Goal: Task Accomplishment & Management: Manage account settings

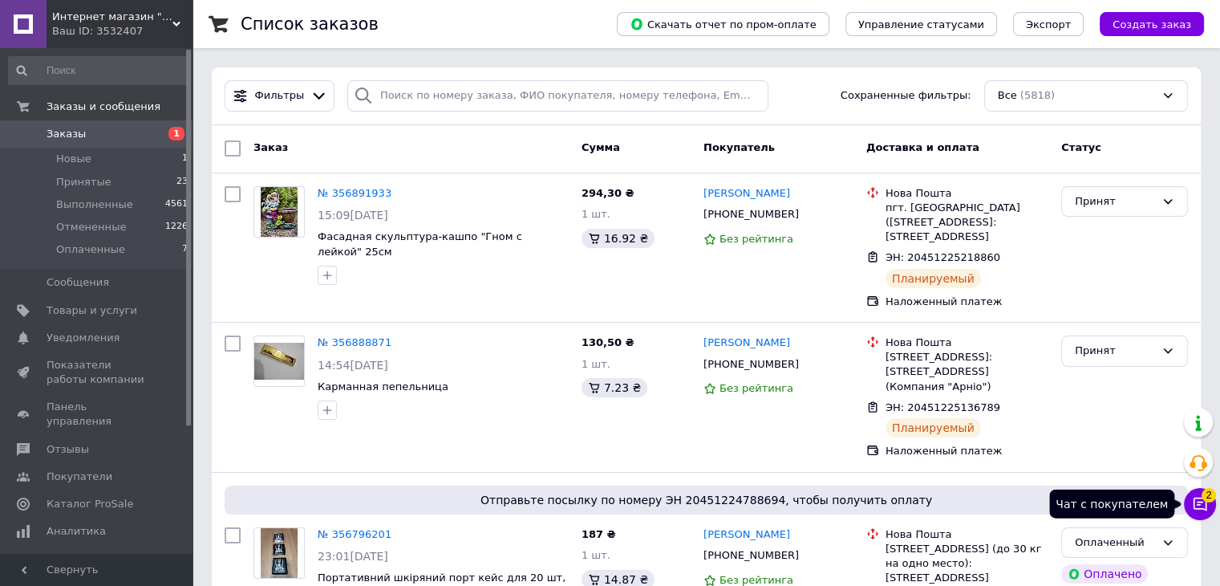
click at [1207, 506] on icon at bounding box center [1201, 505] width 14 height 14
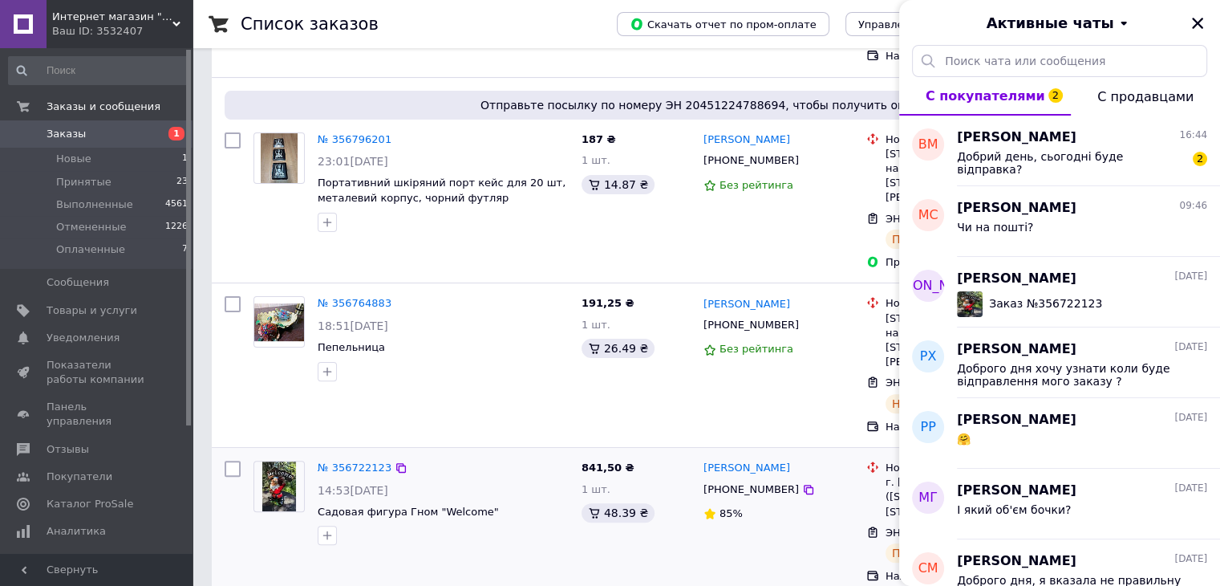
scroll to position [481, 0]
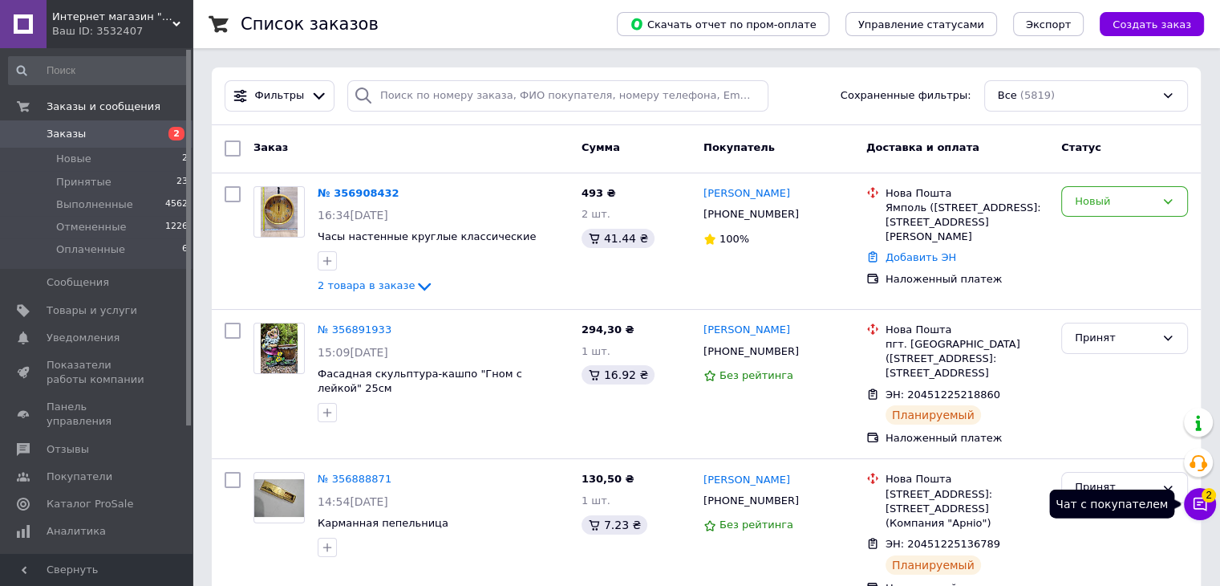
click at [1210, 502] on button "Чат с покупателем 2" at bounding box center [1200, 504] width 32 height 32
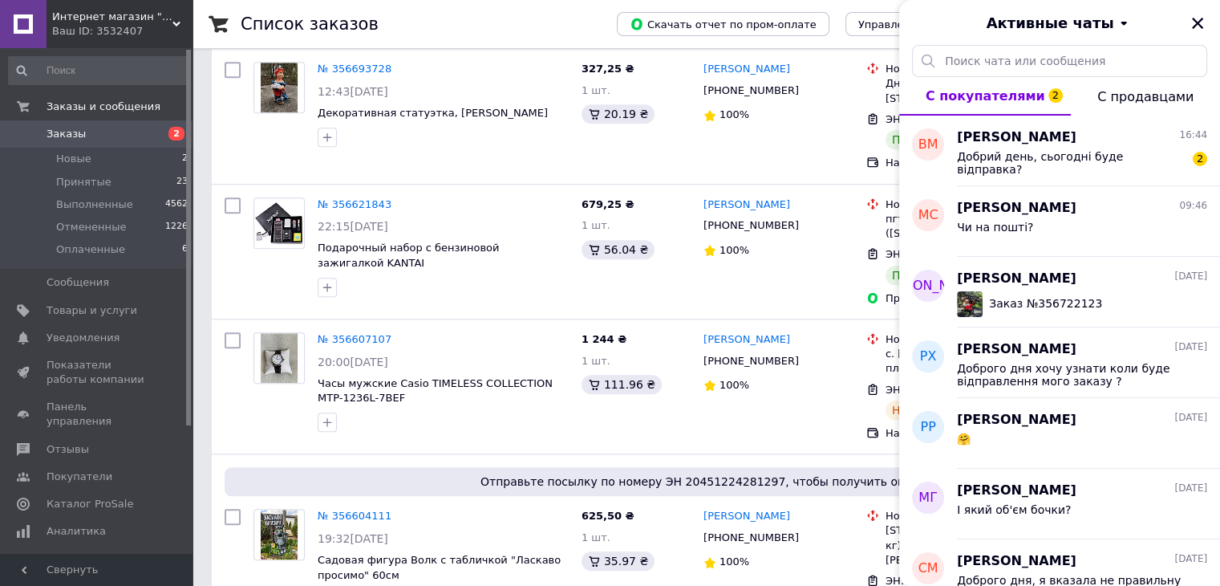
scroll to position [1444, 0]
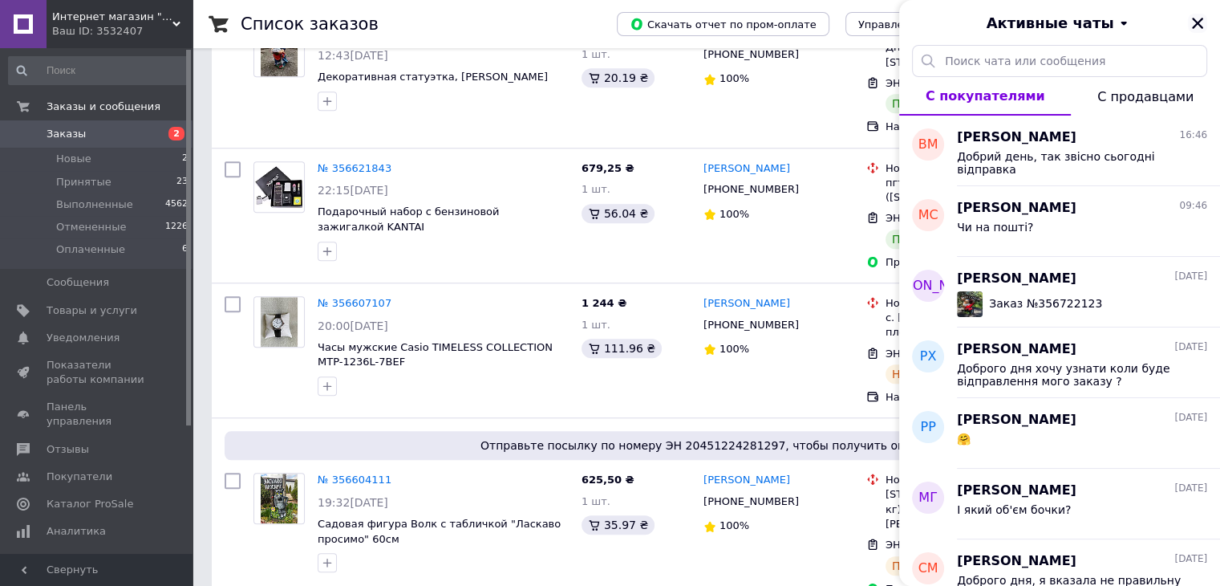
click at [1194, 23] on icon "Закрыть" at bounding box center [1198, 23] width 14 height 14
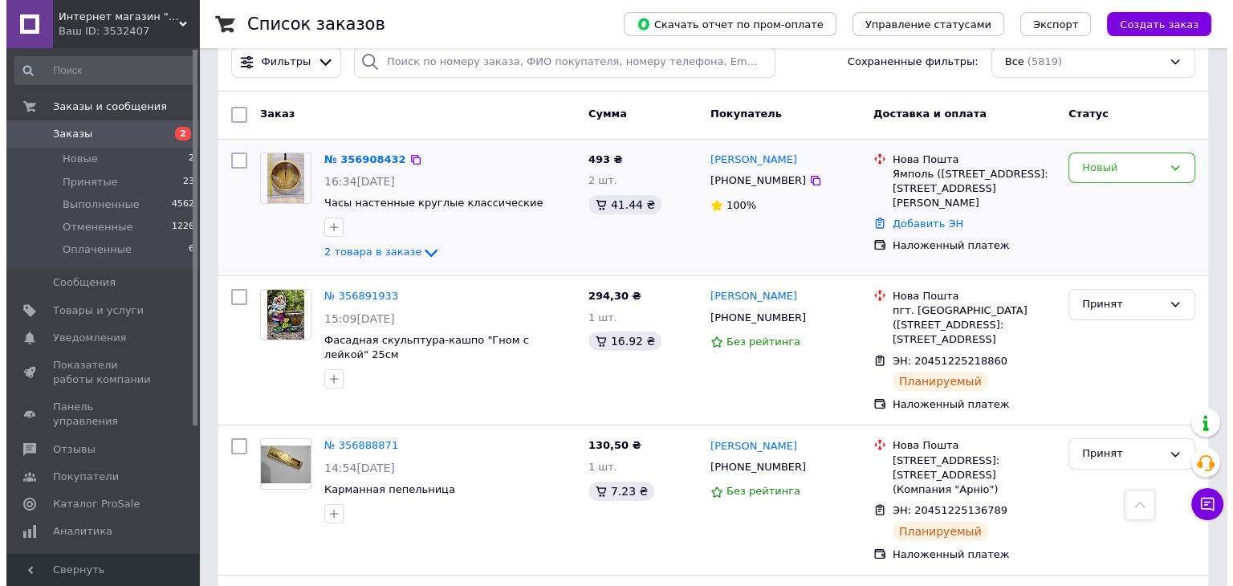
scroll to position [0, 0]
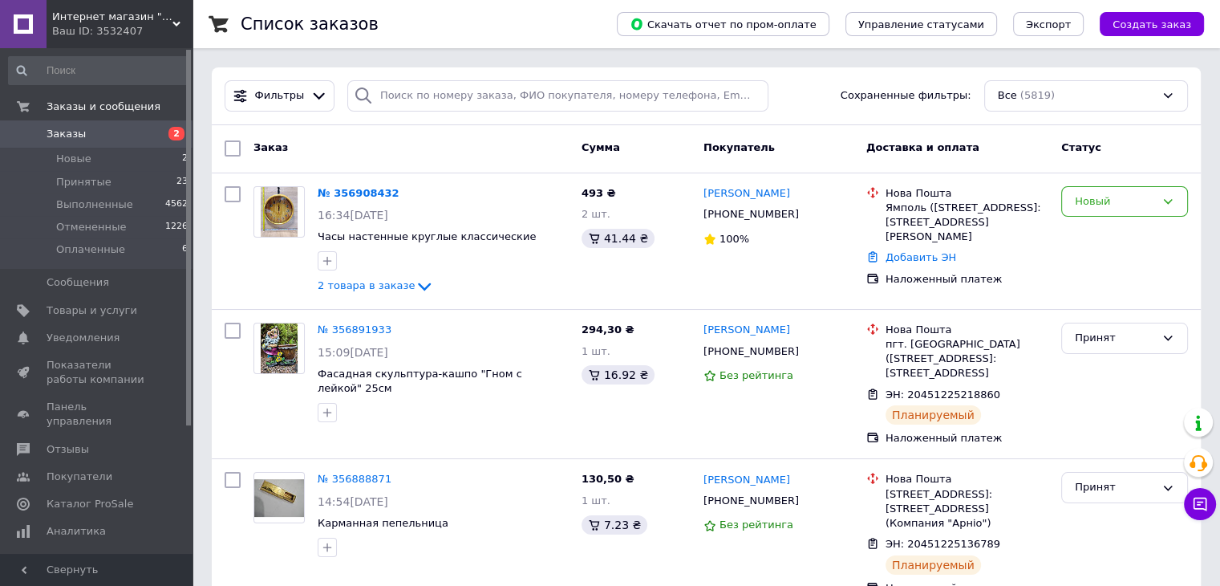
click at [364, 194] on link "№ 356908432" at bounding box center [359, 193] width 82 height 12
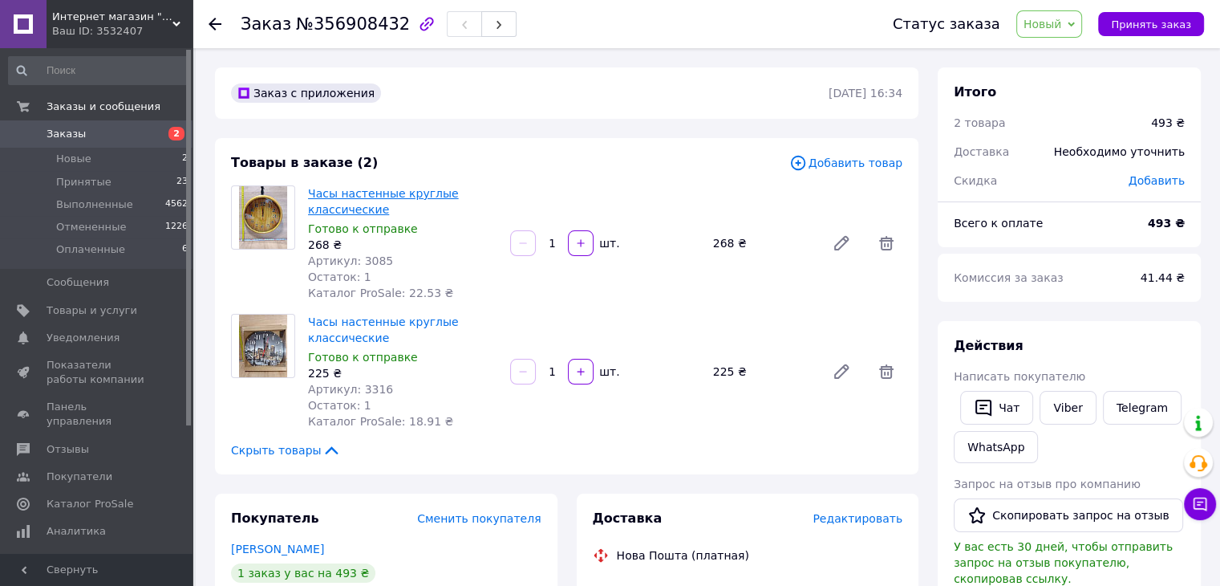
click at [351, 201] on link "Часы настенные круглые классические" at bounding box center [383, 201] width 151 height 29
click at [342, 319] on link "Часы настенные круглые классические" at bounding box center [383, 329] width 151 height 29
click at [59, 128] on span "Заказы" at bounding box center [66, 134] width 39 height 14
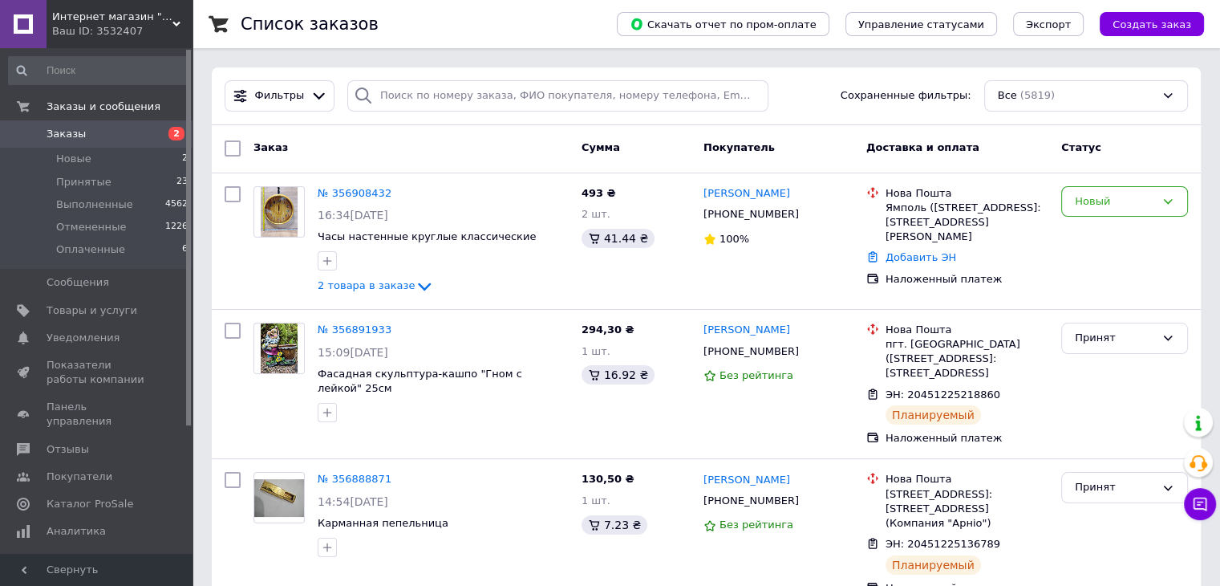
click at [68, 137] on span "Заказы" at bounding box center [66, 134] width 39 height 14
click at [1208, 498] on span "1" at bounding box center [1209, 495] width 14 height 14
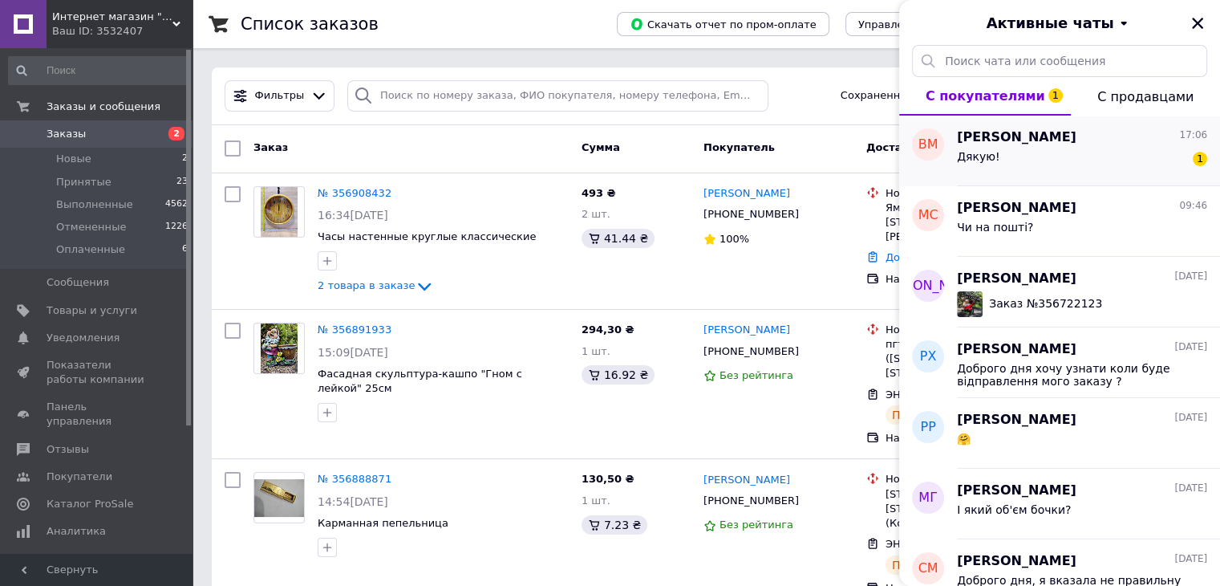
click at [1071, 148] on div "Дякую! 1" at bounding box center [1082, 160] width 250 height 26
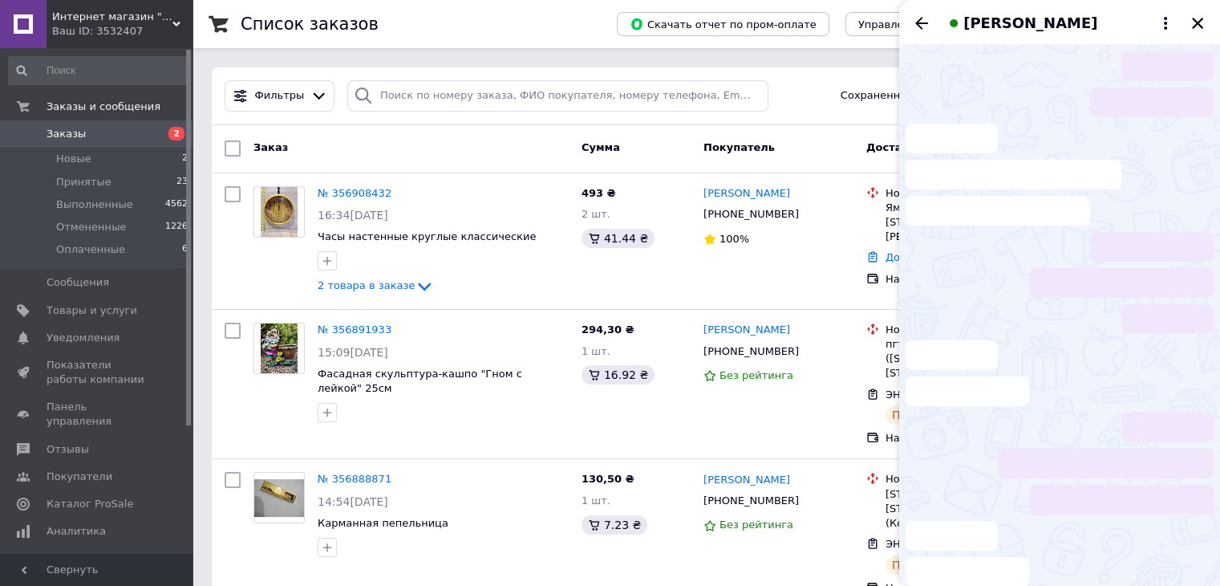
scroll to position [214, 0]
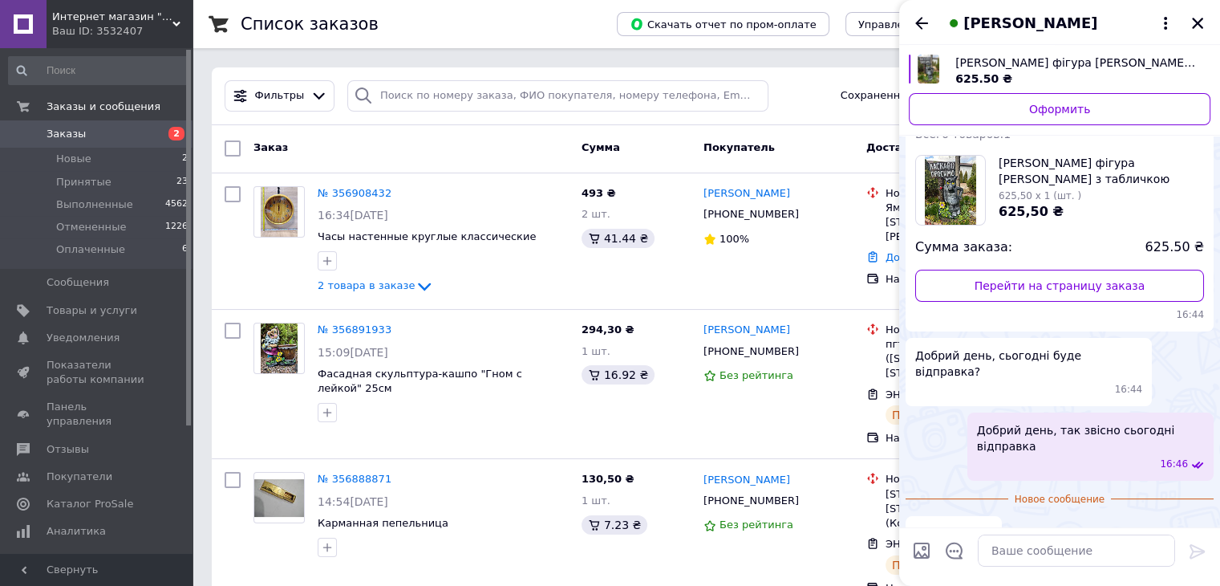
click at [1199, 22] on icon "Закрыть" at bounding box center [1197, 23] width 11 height 11
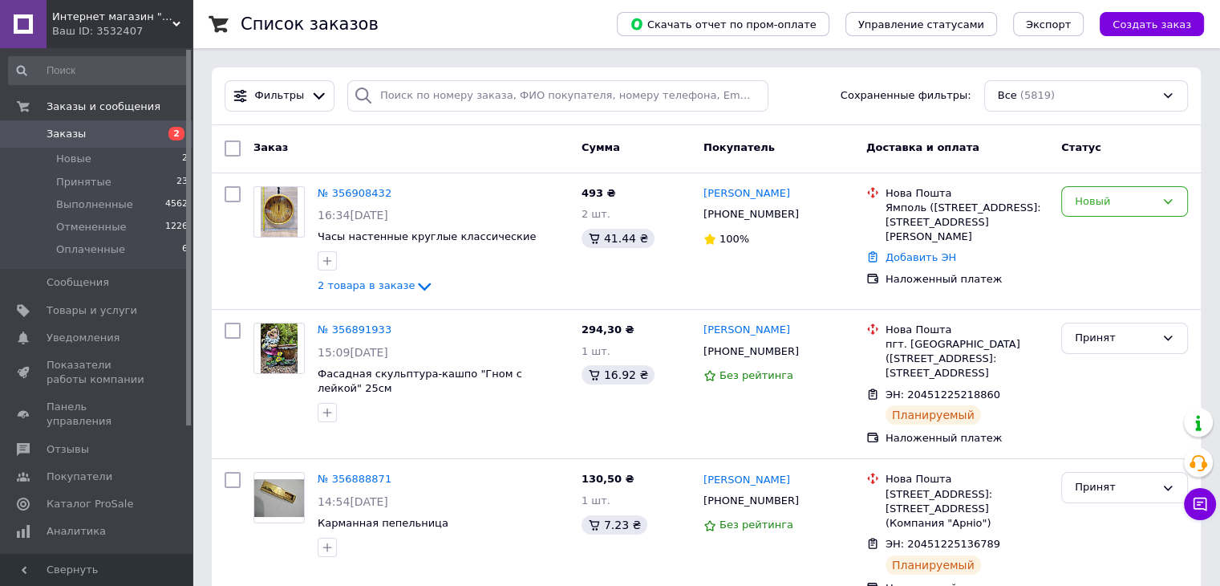
click at [65, 139] on span "Заказы" at bounding box center [66, 134] width 39 height 14
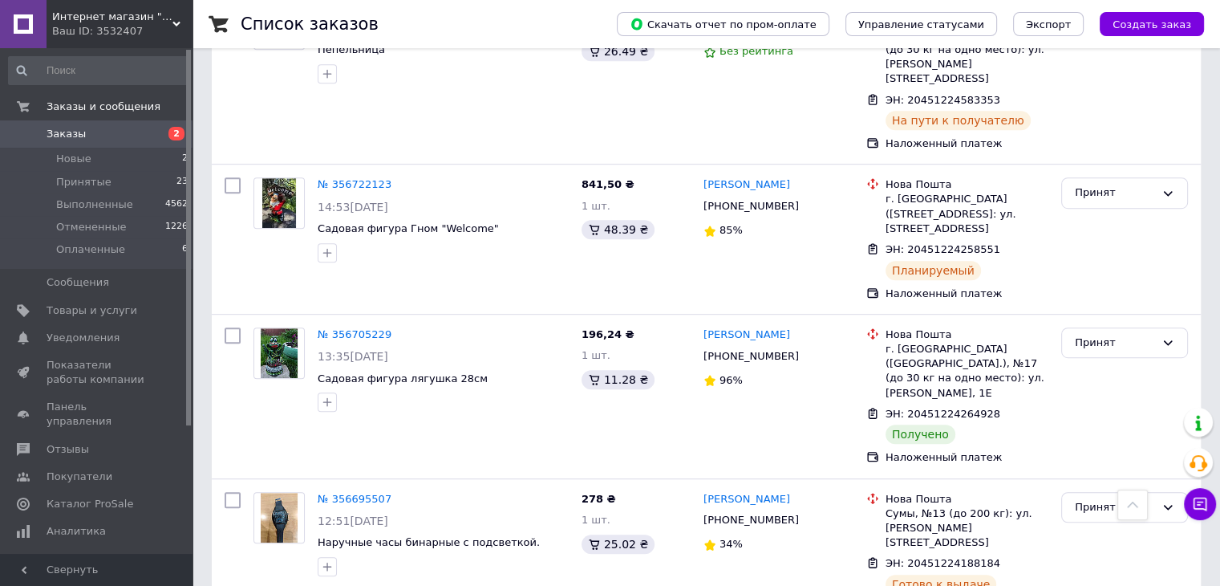
scroll to position [722, 0]
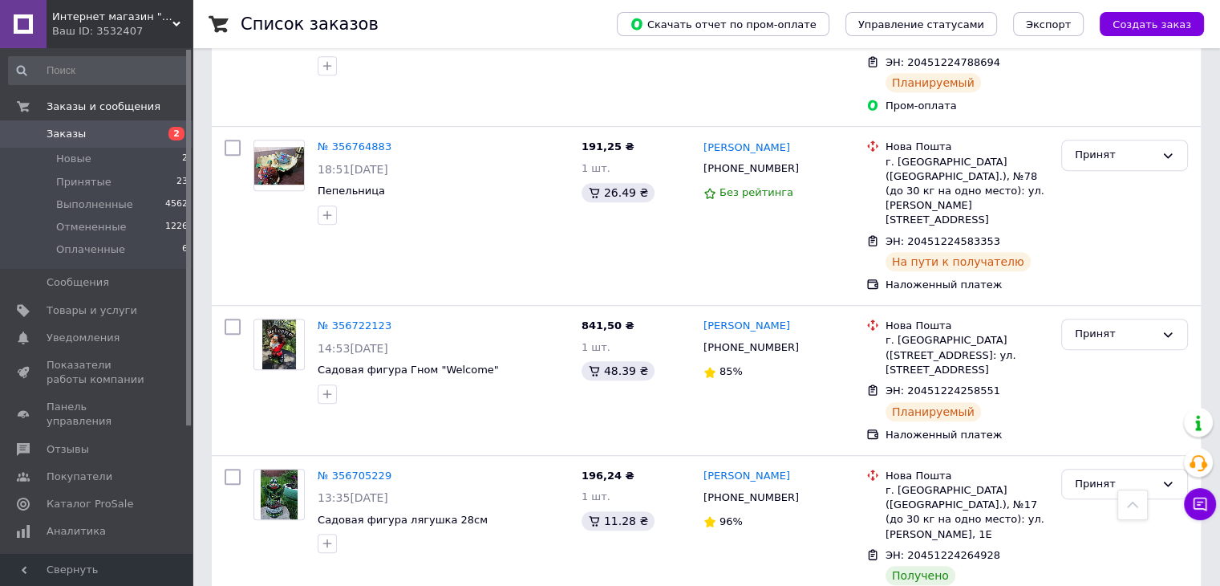
click at [74, 134] on span "Заказы" at bounding box center [66, 134] width 39 height 14
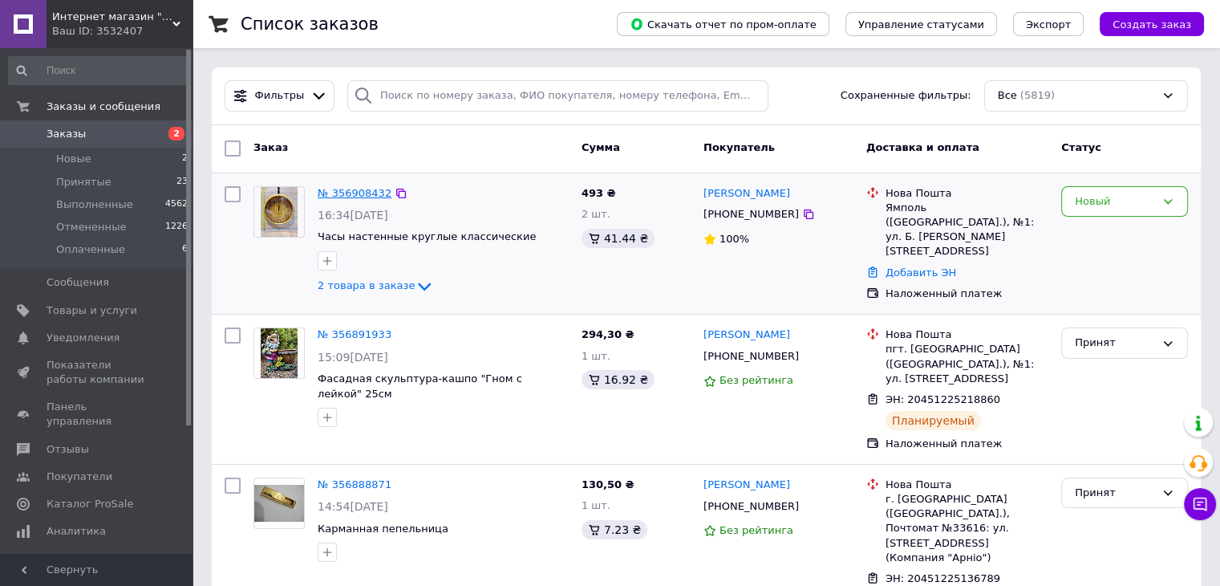
click at [351, 193] on link "№ 356908432" at bounding box center [355, 193] width 74 height 12
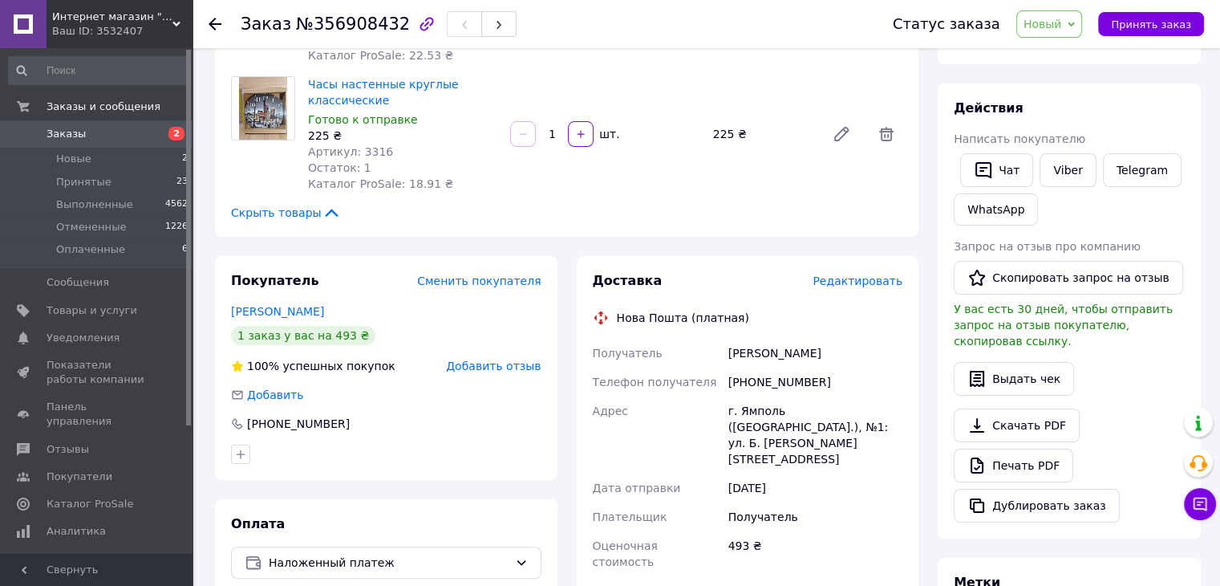
scroll to position [241, 0]
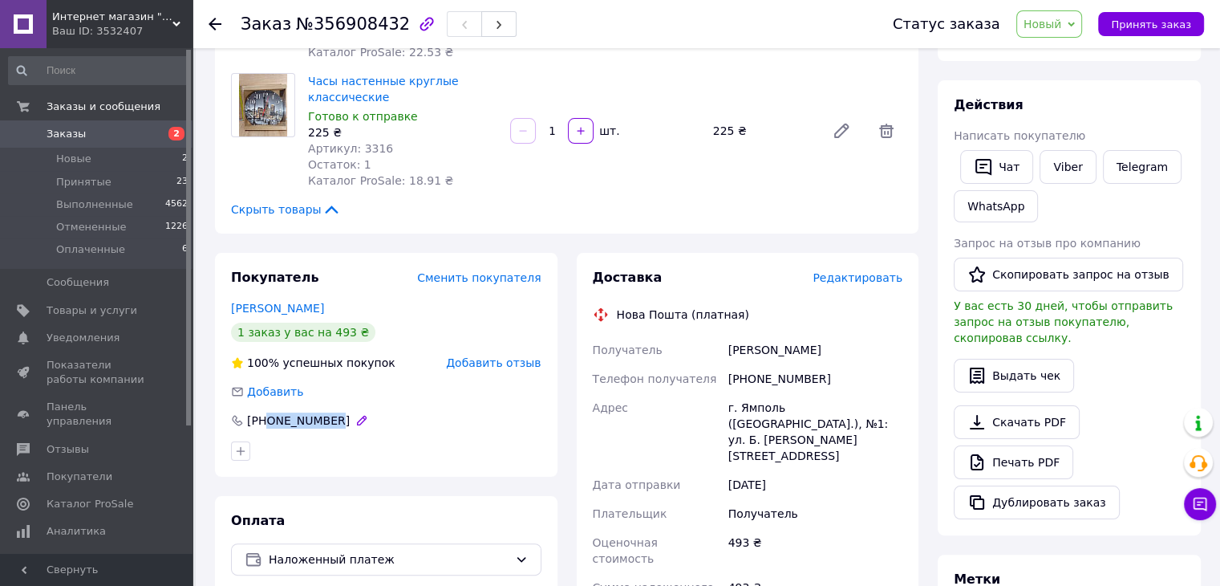
drag, startPoint x: 327, startPoint y: 421, endPoint x: 267, endPoint y: 425, distance: 60.3
click at [267, 425] on div "[PHONE_NUMBER]" at bounding box center [299, 420] width 106 height 16
copy div "0934845372"
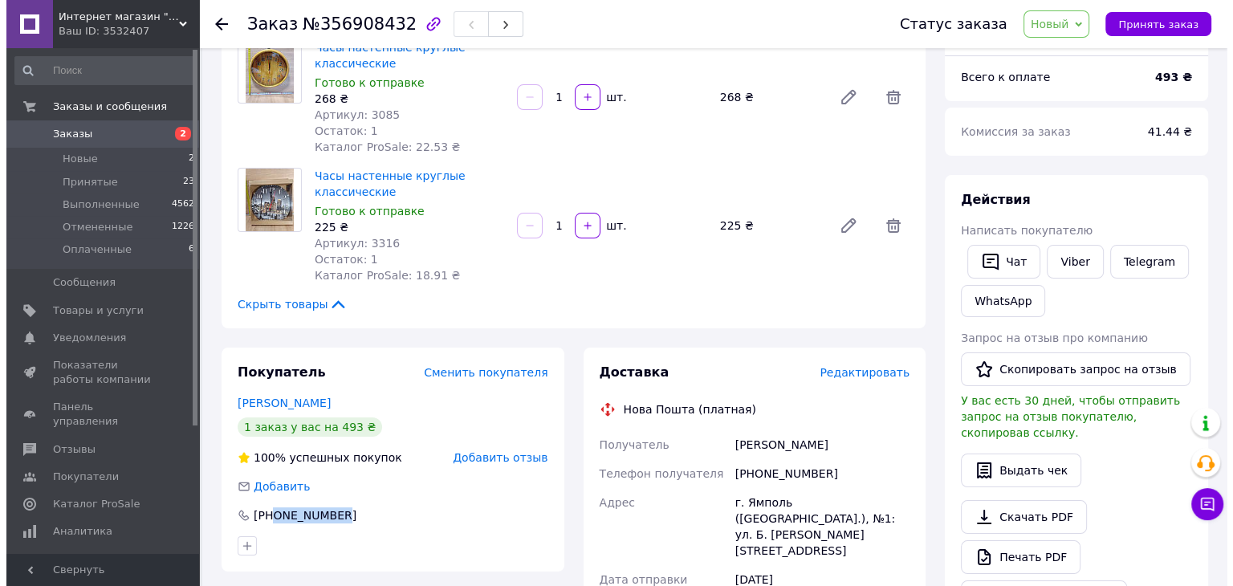
scroll to position [321, 0]
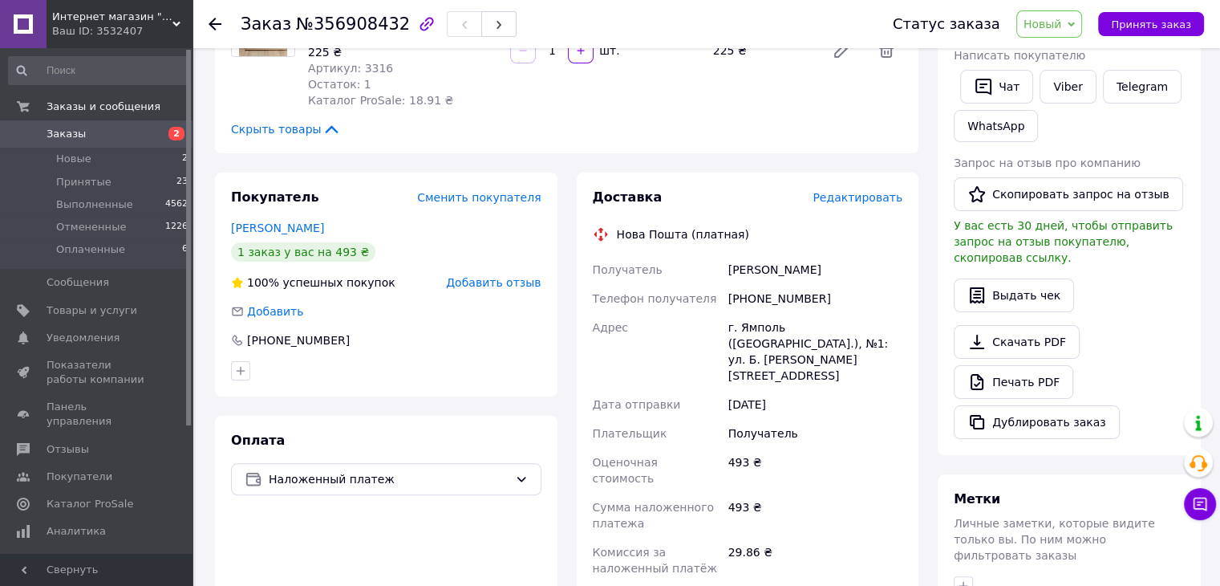
click at [844, 197] on span "Редактировать" at bounding box center [858, 197] width 90 height 13
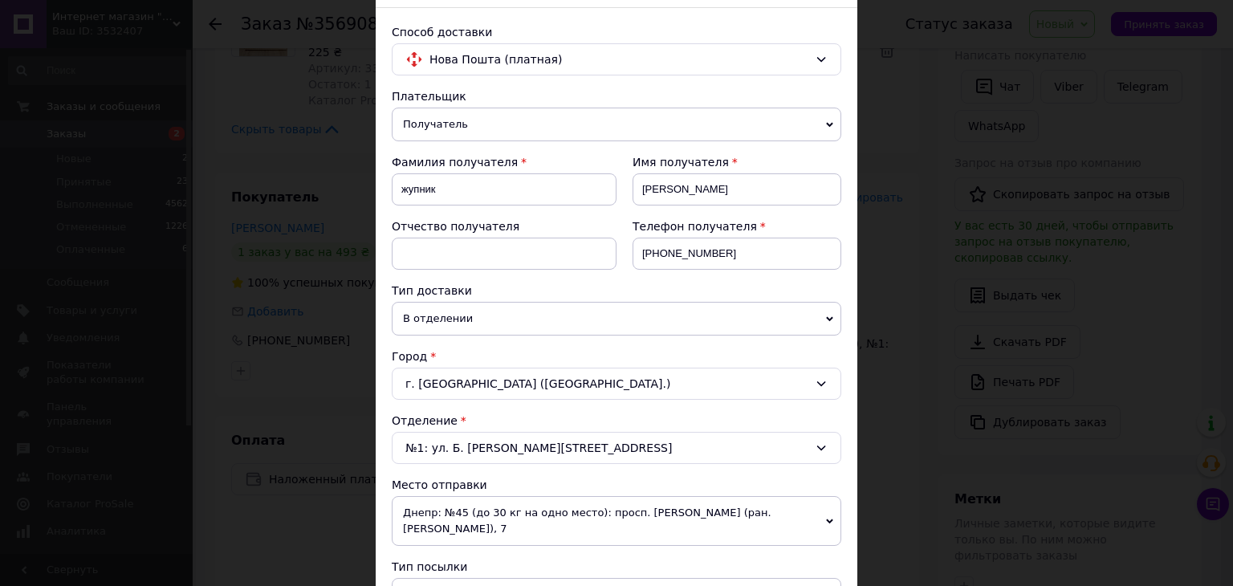
scroll to position [401, 0]
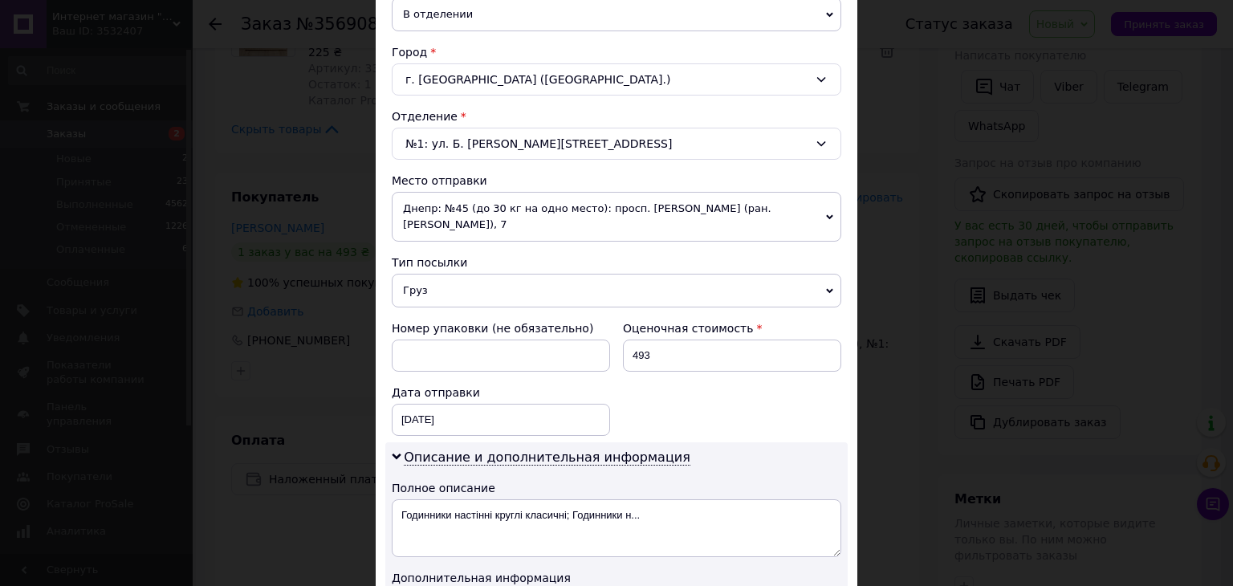
click at [461, 215] on span "Днепр: №45 (до 30 кг на одно место): просп. [PERSON_NAME] (ран. [PERSON_NAME]),…" at bounding box center [616, 217] width 449 height 50
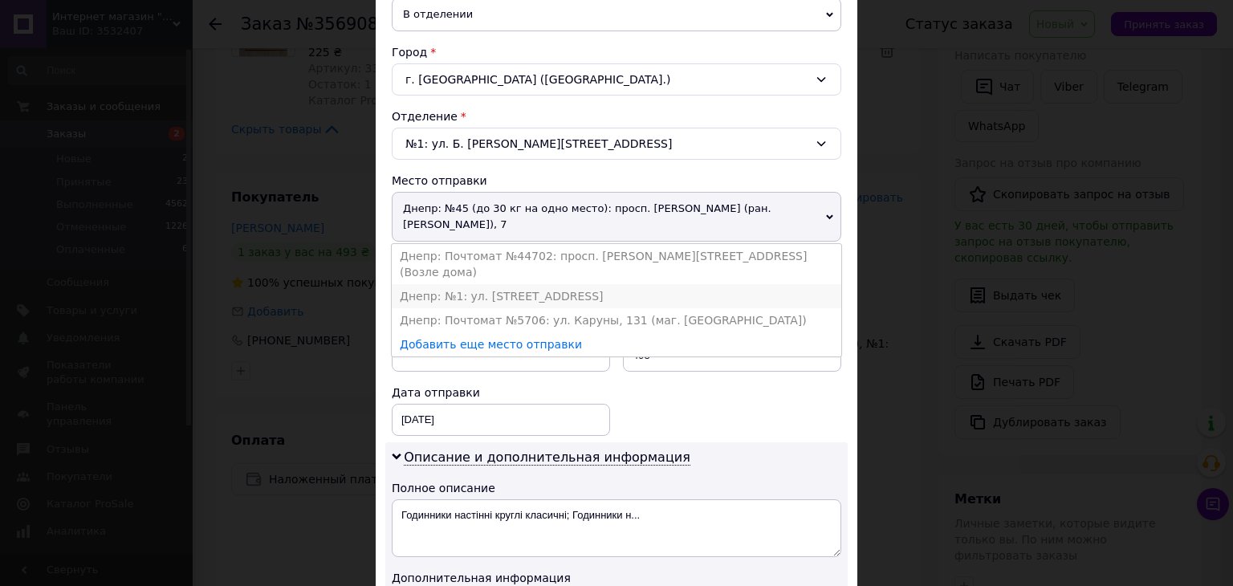
click at [447, 284] on li "Днепр: №1: ул. [STREET_ADDRESS]" at bounding box center [616, 296] width 449 height 24
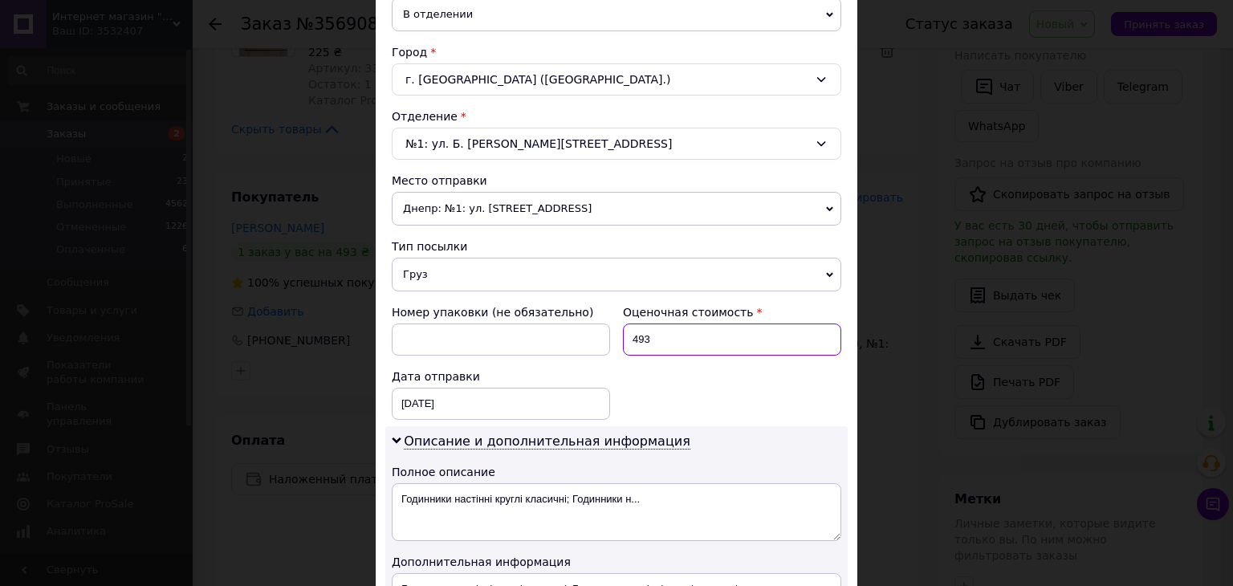
drag, startPoint x: 661, startPoint y: 338, endPoint x: 620, endPoint y: 338, distance: 40.9
click at [623, 338] on input "493" at bounding box center [732, 339] width 218 height 32
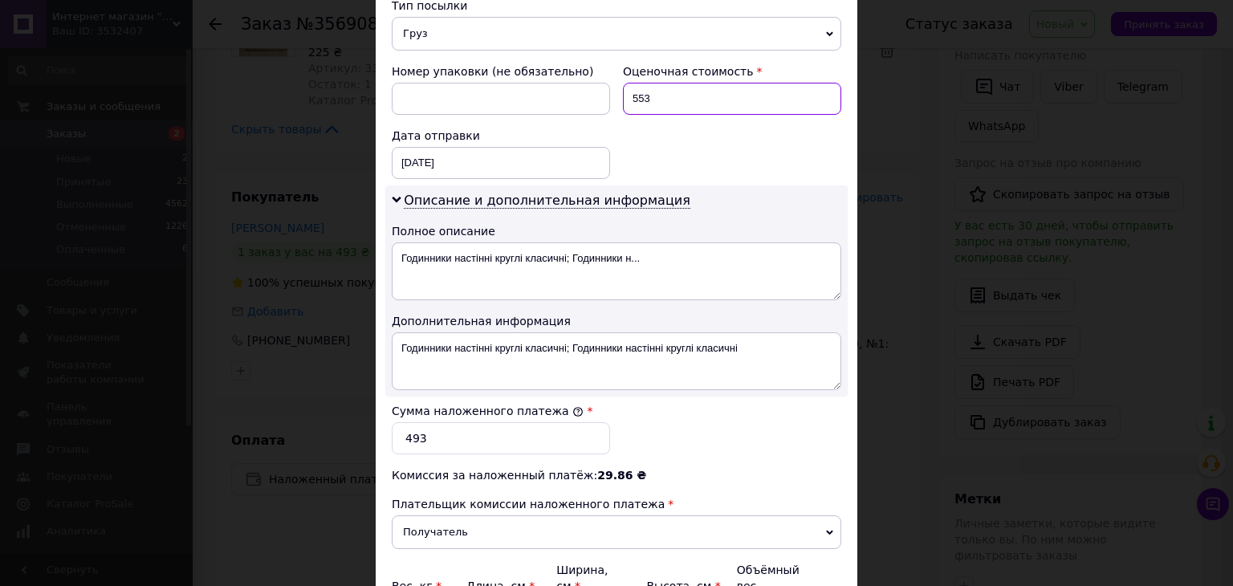
scroll to position [722, 0]
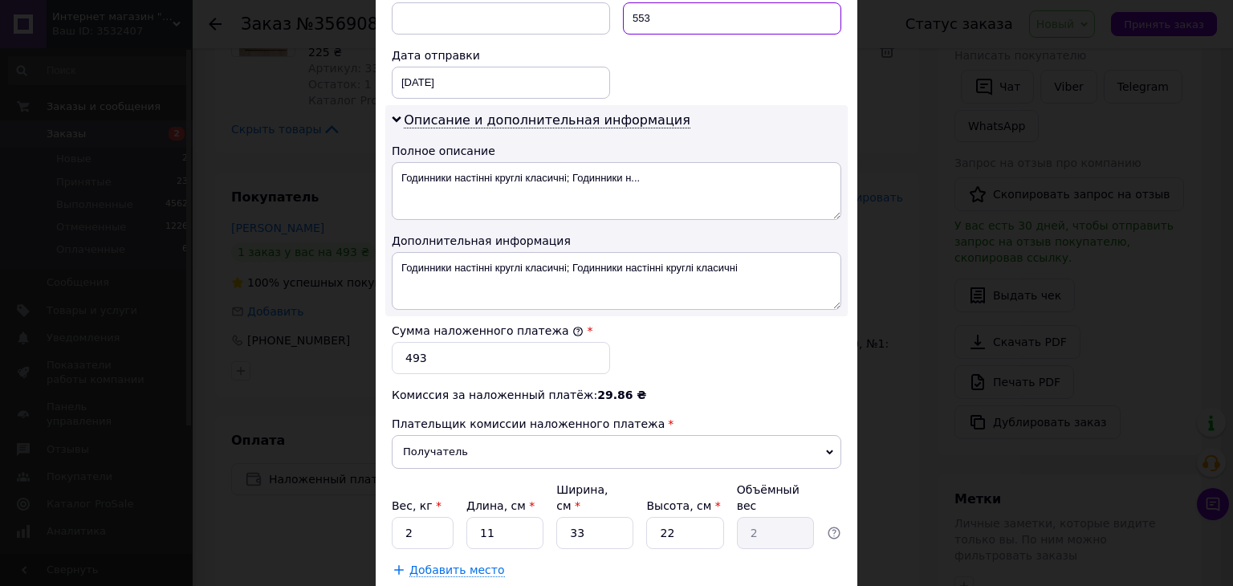
type input "553"
drag, startPoint x: 424, startPoint y: 356, endPoint x: 392, endPoint y: 351, distance: 31.8
click at [392, 351] on input "493" at bounding box center [501, 358] width 218 height 32
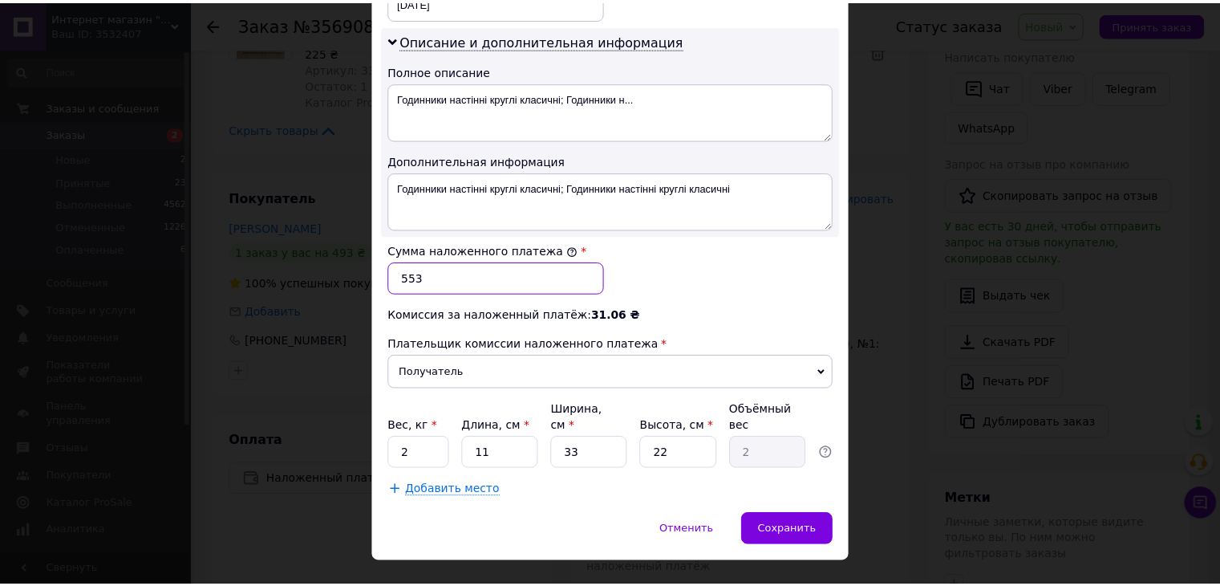
scroll to position [813, 0]
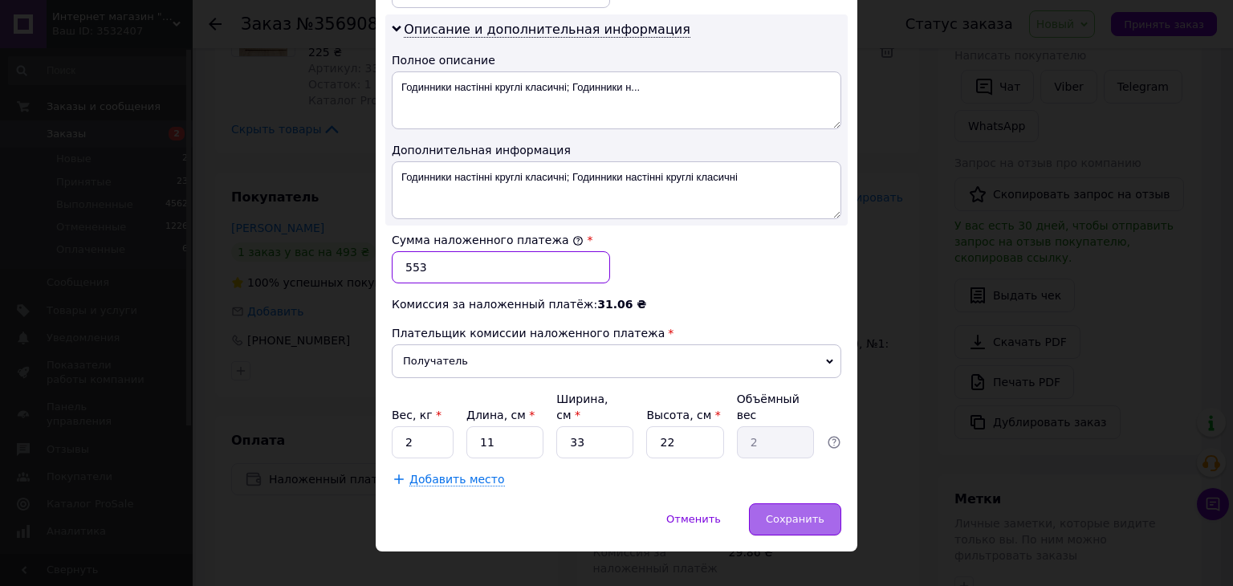
type input "553"
click at [805, 513] on span "Сохранить" at bounding box center [795, 519] width 59 height 12
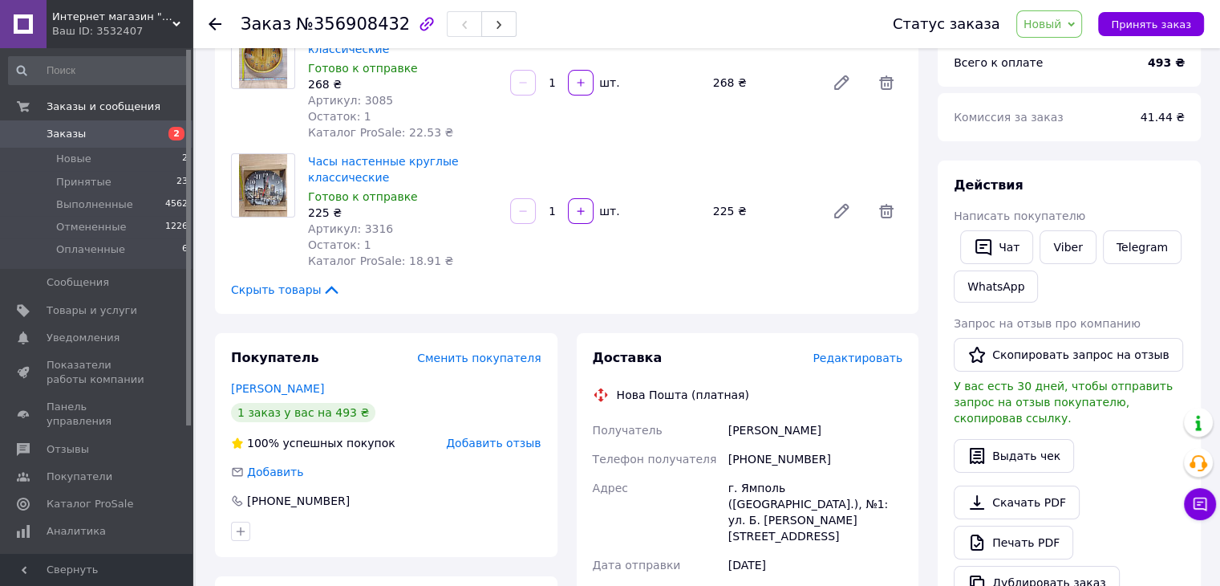
scroll to position [562, 0]
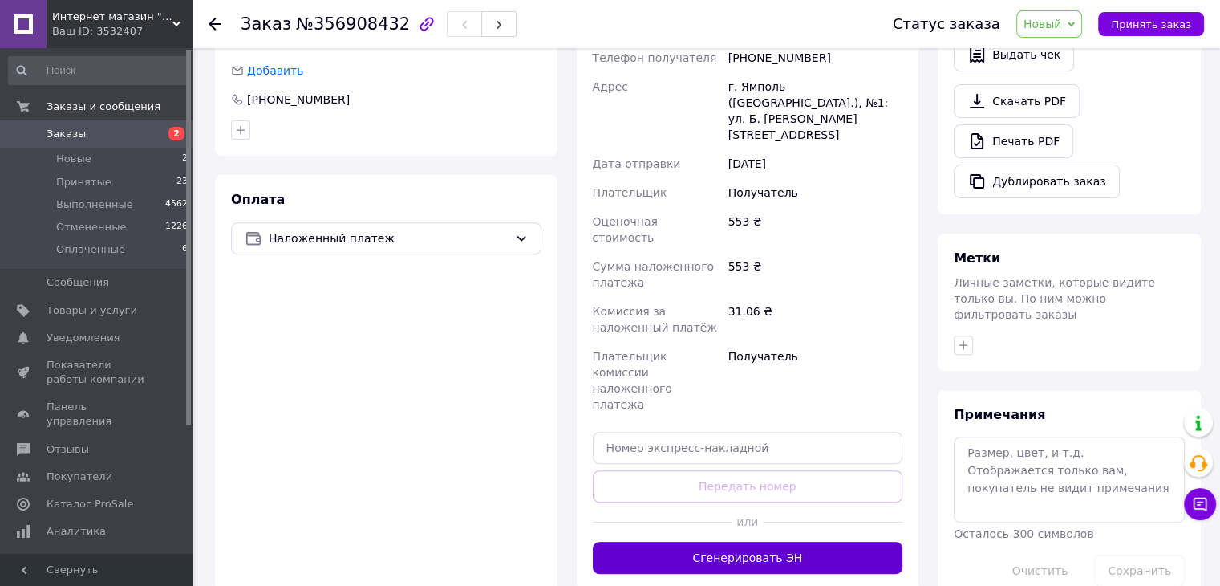
click at [760, 542] on button "Сгенерировать ЭН" at bounding box center [748, 558] width 311 height 32
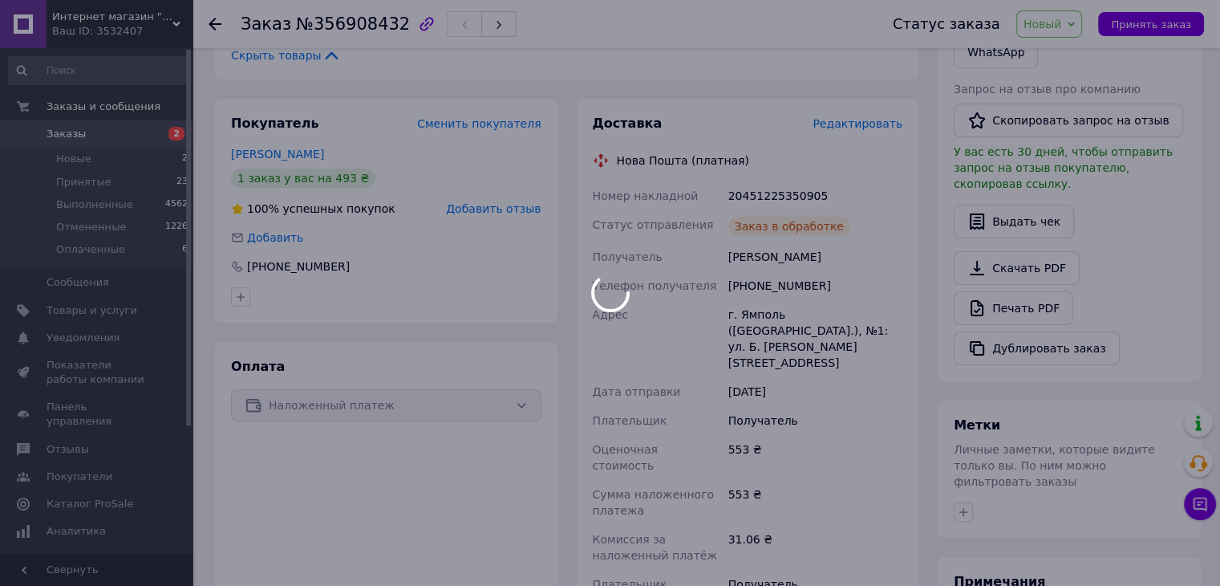
scroll to position [241, 0]
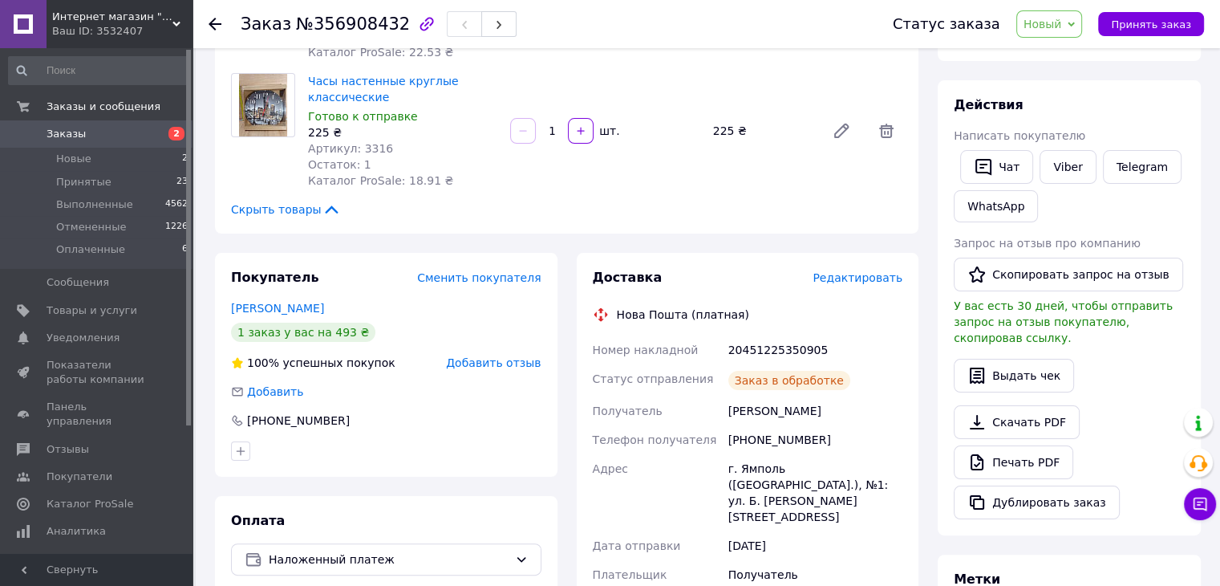
click at [762, 356] on div "20451225350905" at bounding box center [815, 349] width 181 height 29
copy div "20451225350905"
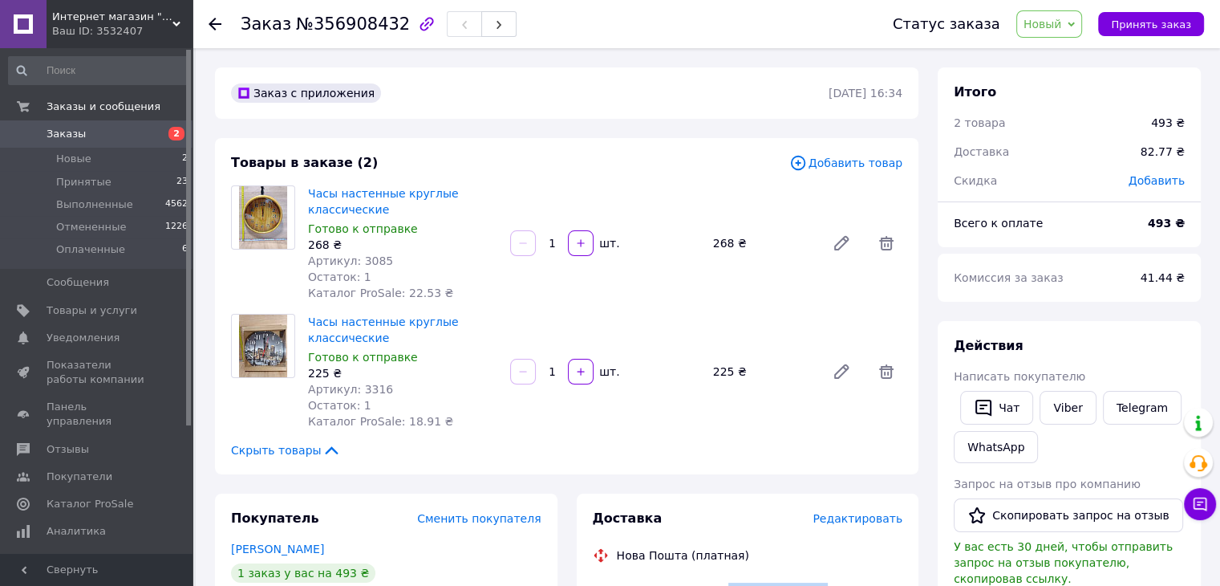
scroll to position [0, 0]
click at [1061, 35] on span "Новый" at bounding box center [1050, 23] width 67 height 27
click at [1053, 59] on li "Принят" at bounding box center [1059, 56] width 85 height 24
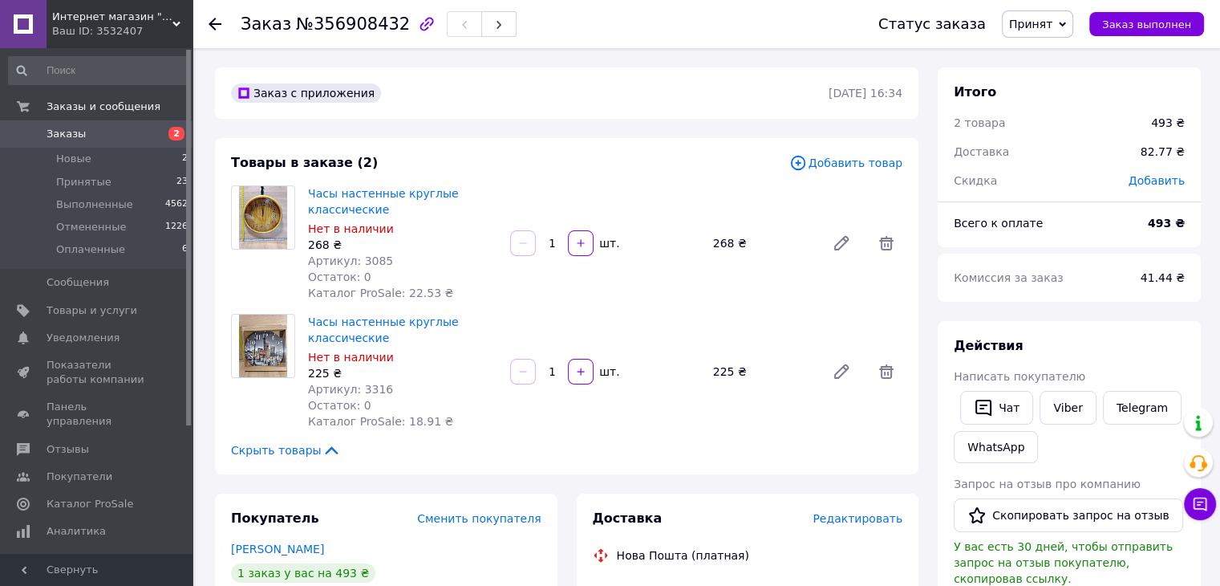
click at [66, 136] on span "Заказы" at bounding box center [66, 134] width 39 height 14
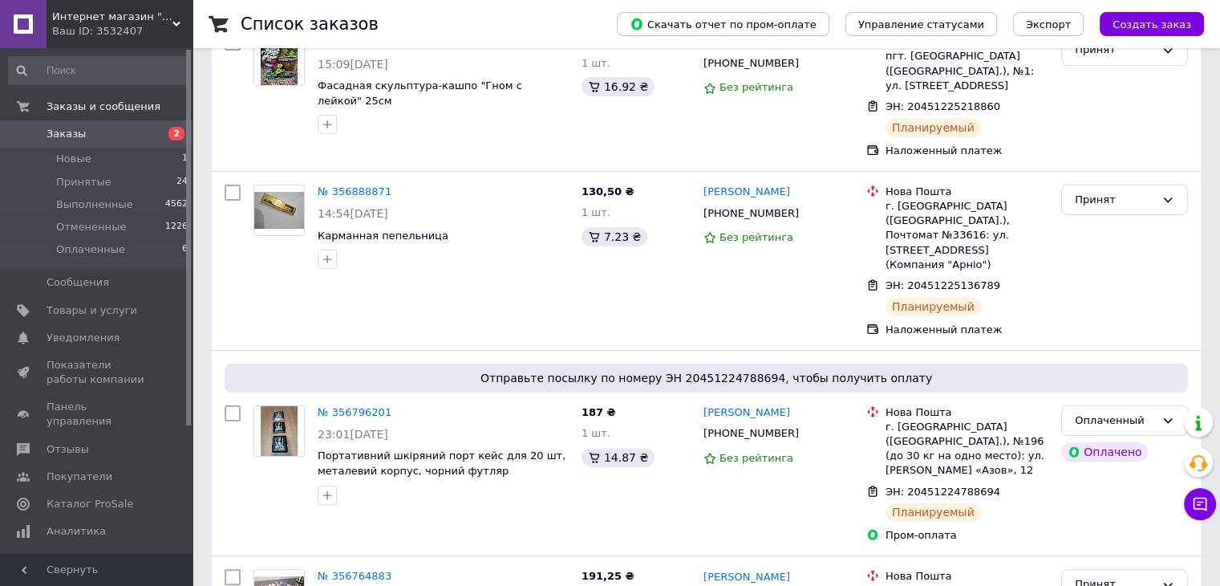
scroll to position [401, 0]
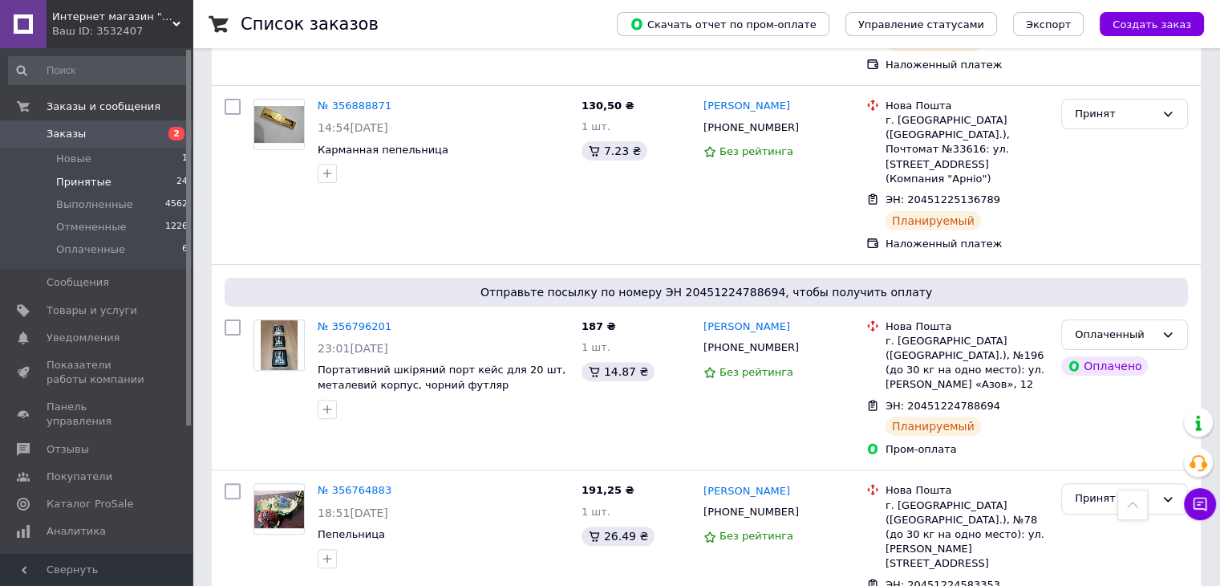
click at [76, 183] on span "Принятые" at bounding box center [83, 182] width 55 height 14
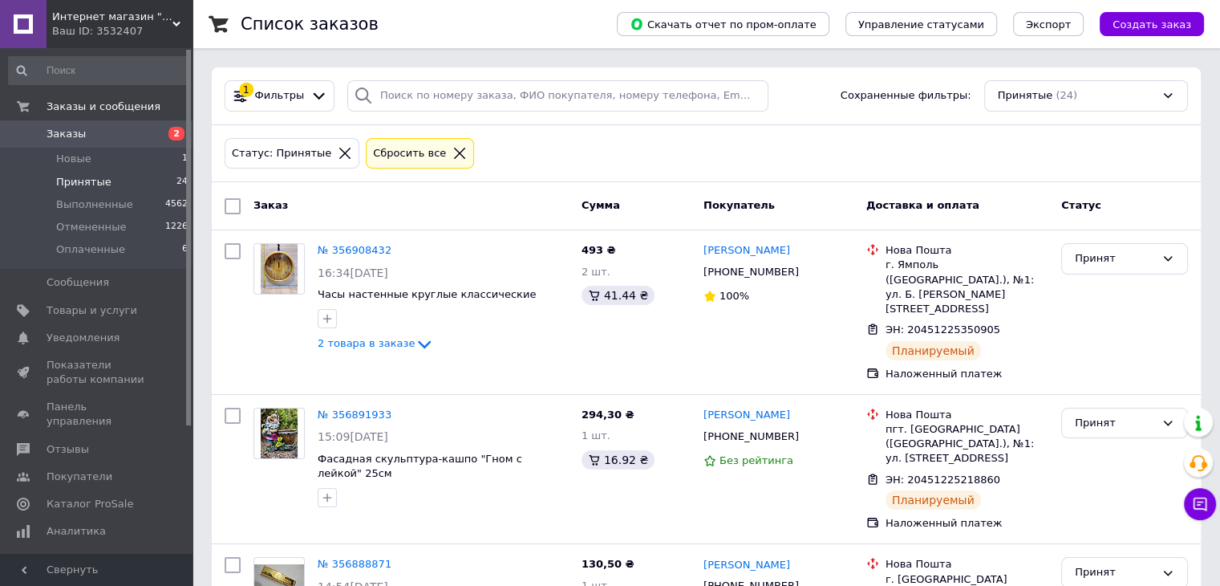
click at [92, 136] on span "Заказы" at bounding box center [98, 134] width 102 height 14
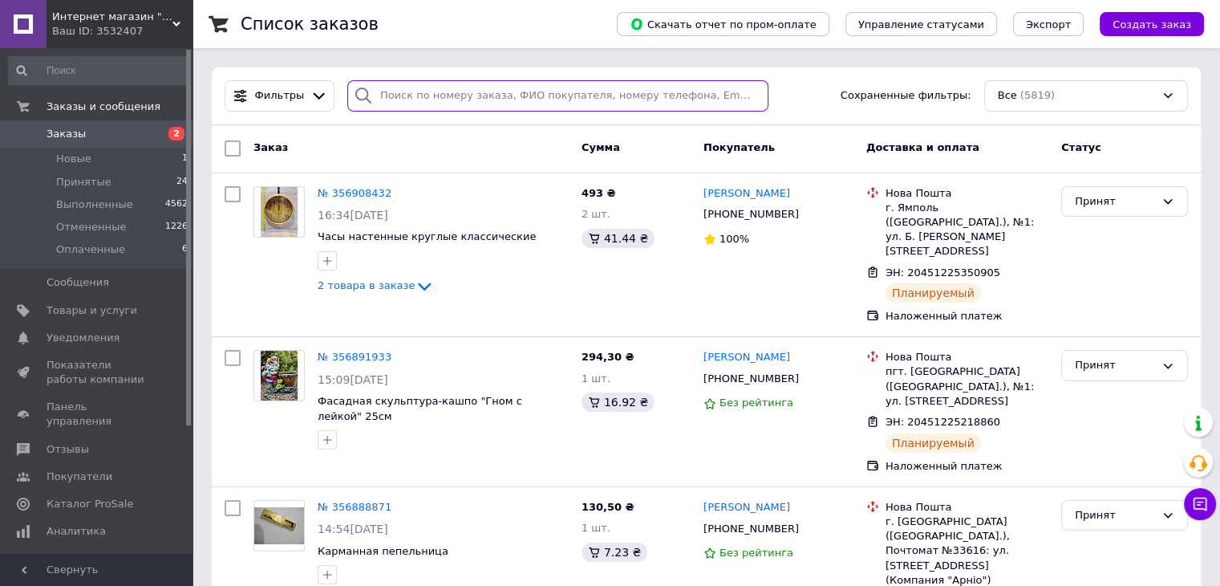
click at [463, 96] on input "search" at bounding box center [557, 95] width 421 height 31
paste input "0507605891"
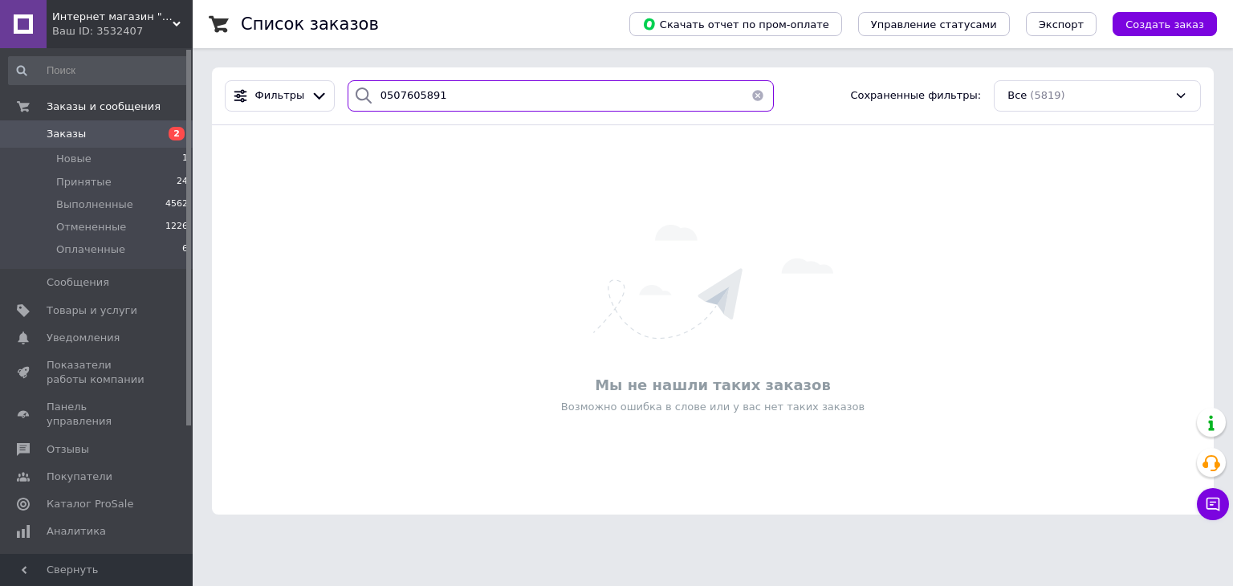
type input "0507605891"
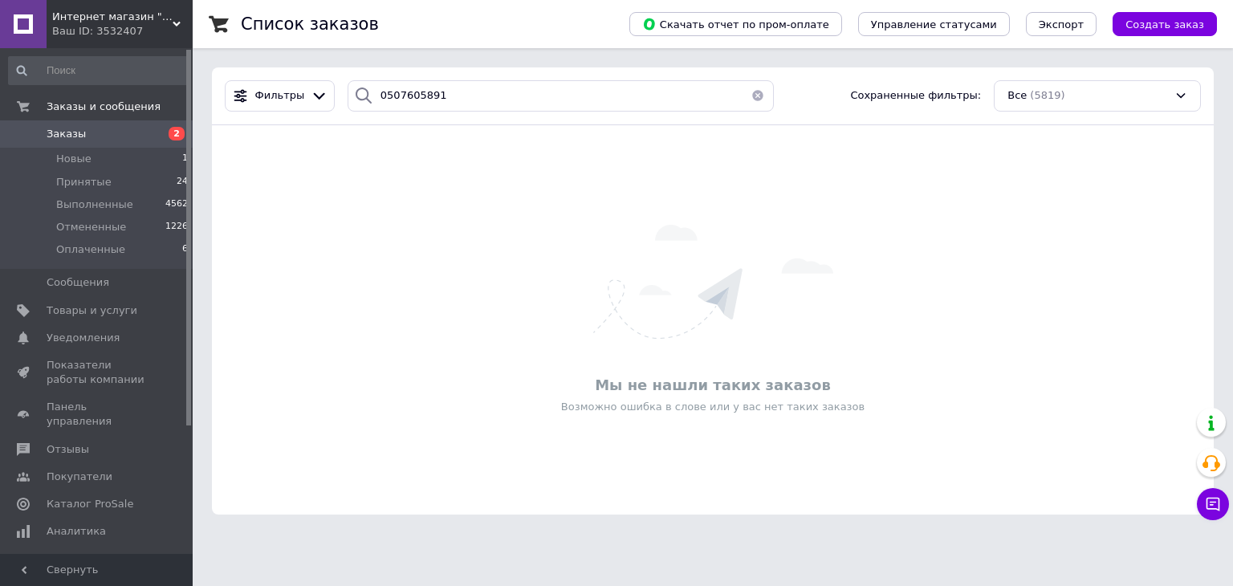
click at [74, 138] on span "Заказы" at bounding box center [66, 134] width 39 height 14
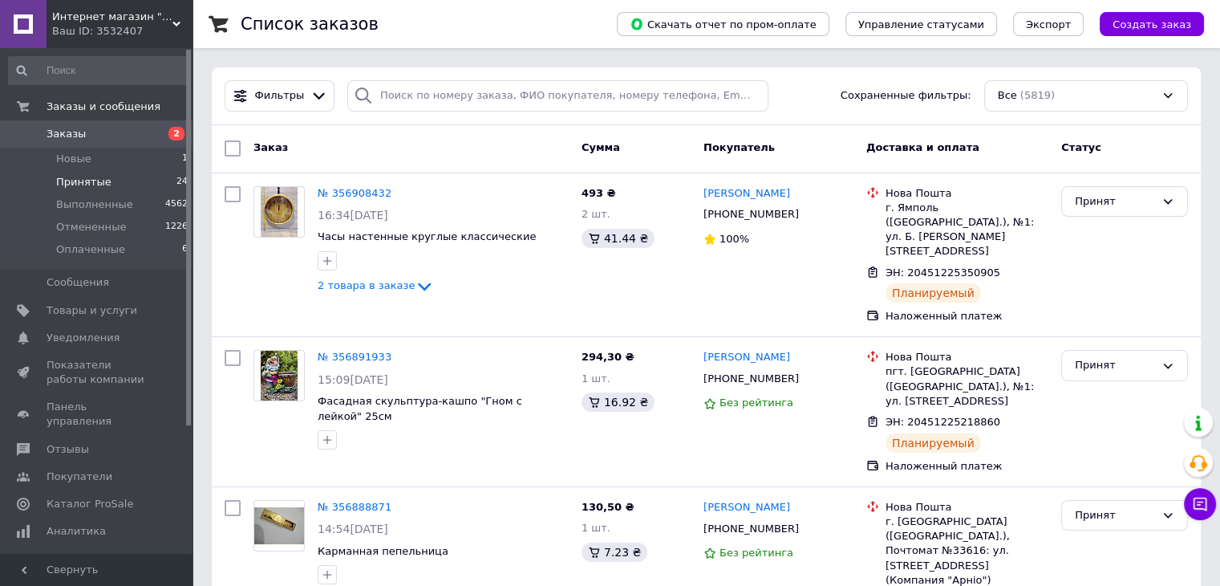
click at [73, 183] on span "Принятые" at bounding box center [83, 182] width 55 height 14
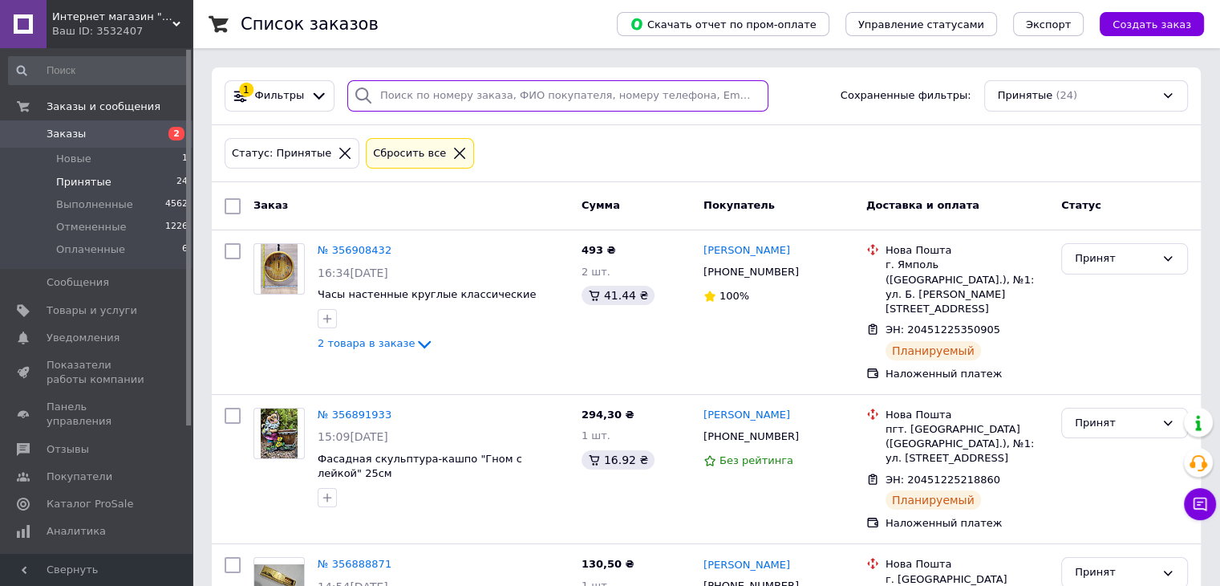
click at [394, 97] on input "search" at bounding box center [557, 95] width 421 height 31
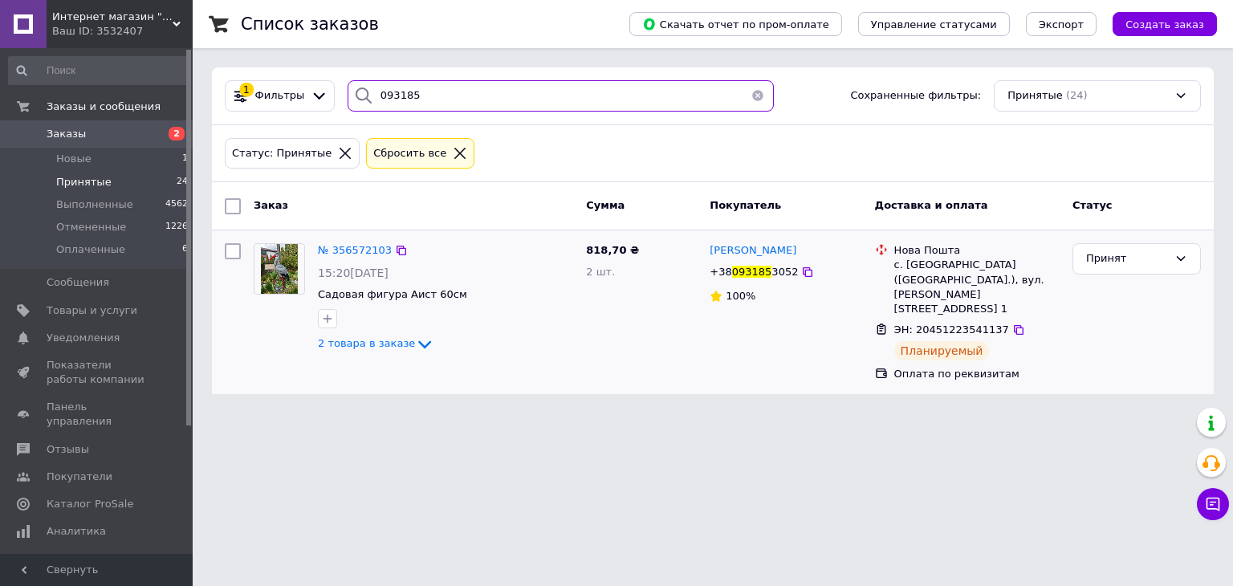
type input "093185"
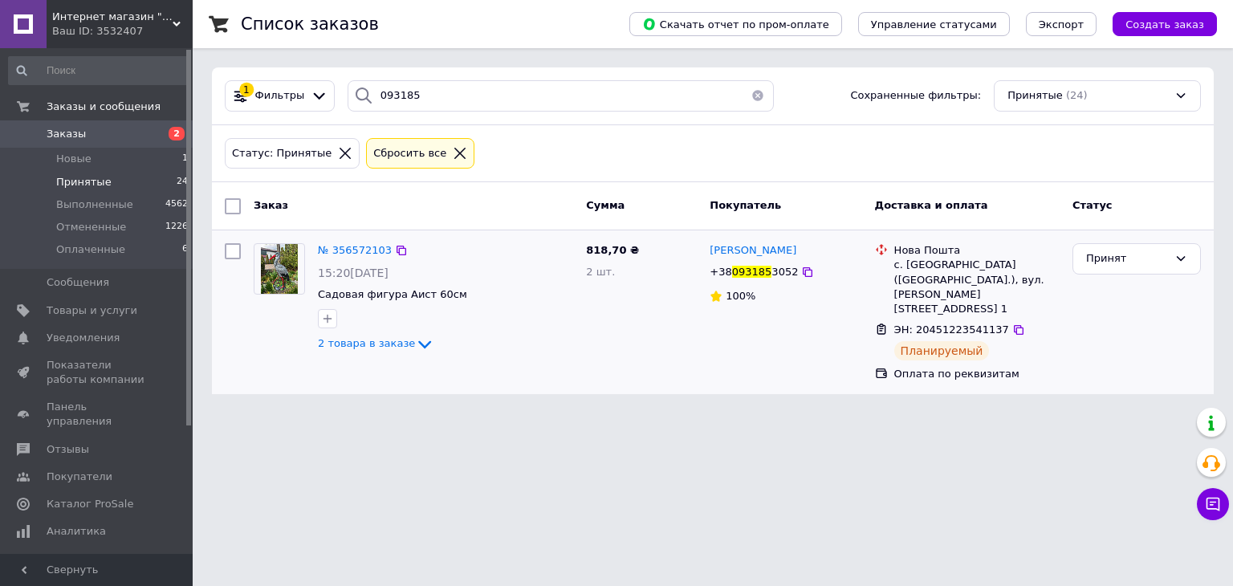
click at [420, 343] on div "2 товара в заказе" at bounding box center [445, 344] width 255 height 19
click at [415, 339] on icon at bounding box center [424, 344] width 19 height 19
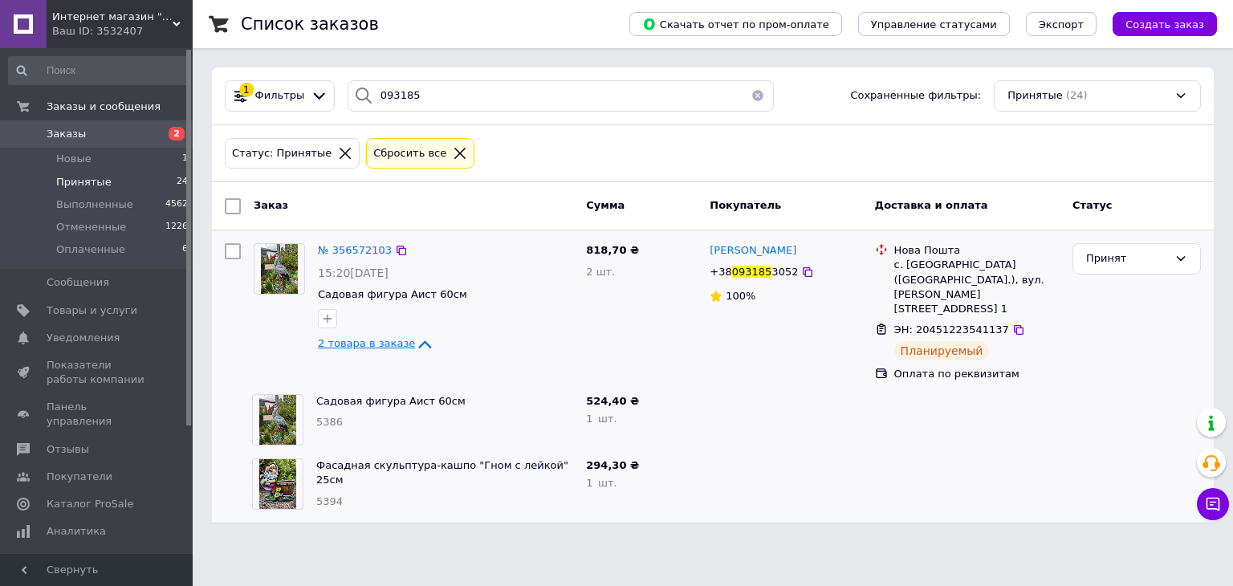
click at [74, 179] on span "Принятые" at bounding box center [83, 182] width 55 height 14
